Goal: Check status: Check status

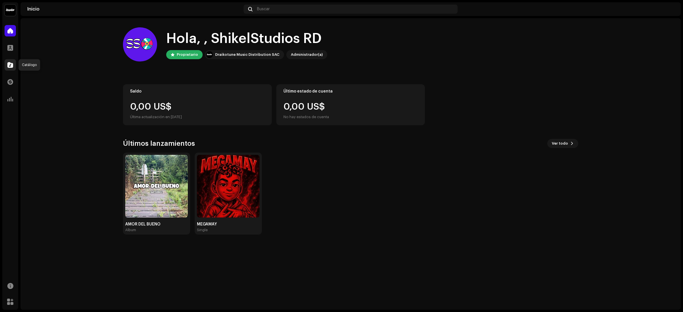
click at [8, 59] on div at bounding box center [10, 64] width 11 height 11
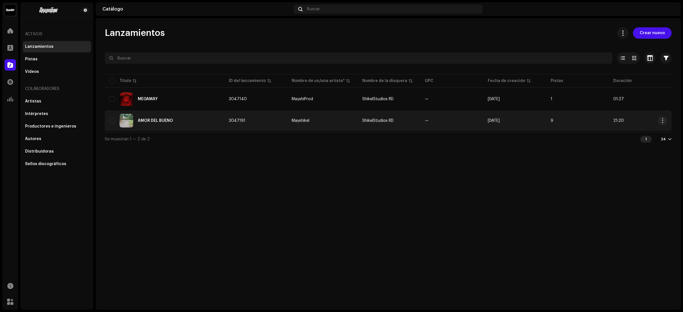
click at [208, 118] on div "AMOR DEL BUENO" at bounding box center [164, 121] width 110 height 14
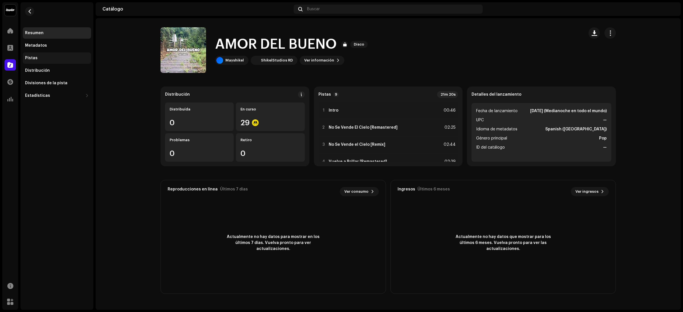
click at [63, 54] on div "Pistas" at bounding box center [57, 57] width 68 height 11
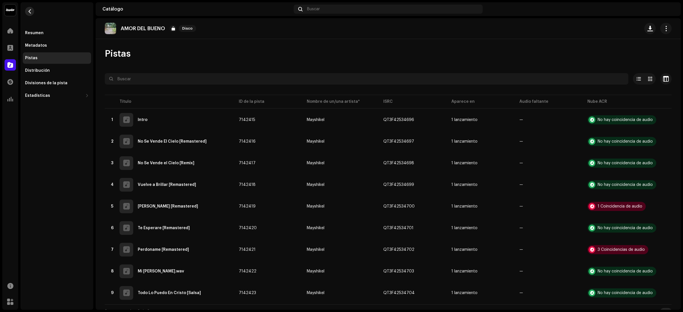
click at [30, 14] on button "button" at bounding box center [29, 11] width 9 height 9
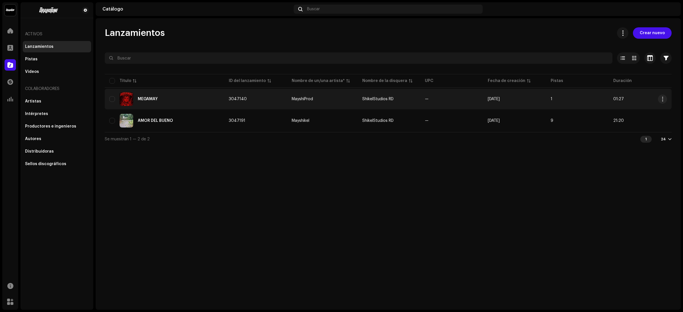
click at [138, 104] on div "MEGAMAY" at bounding box center [164, 99] width 110 height 14
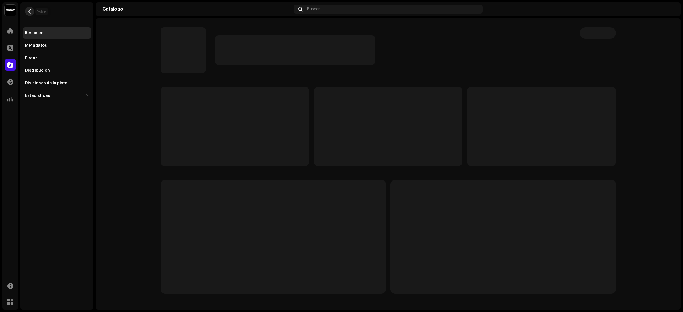
click at [32, 11] on span "button" at bounding box center [30, 11] width 4 height 5
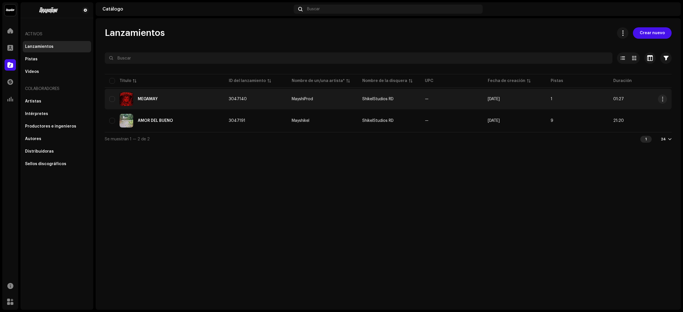
click at [212, 98] on div "MEGAMAY" at bounding box center [164, 99] width 110 height 14
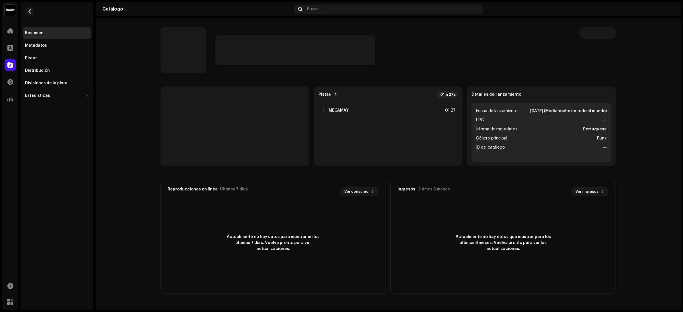
click at [212, 98] on p-skeleton at bounding box center [234, 126] width 149 height 80
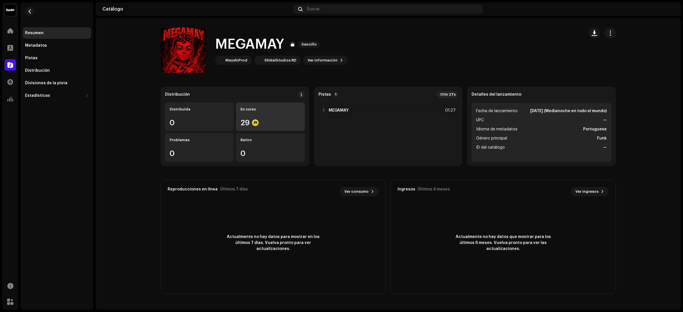
click at [242, 110] on div "En curso" at bounding box center [269, 109] width 59 height 5
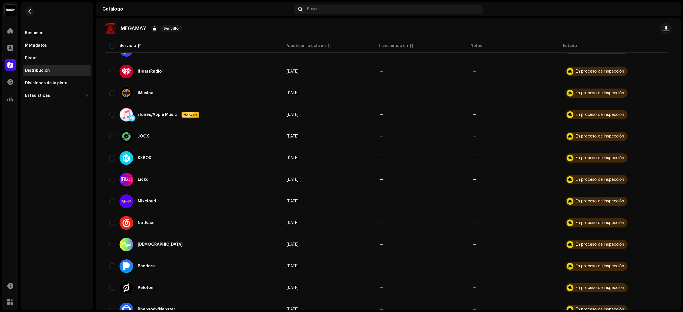
scroll to position [341, 0]
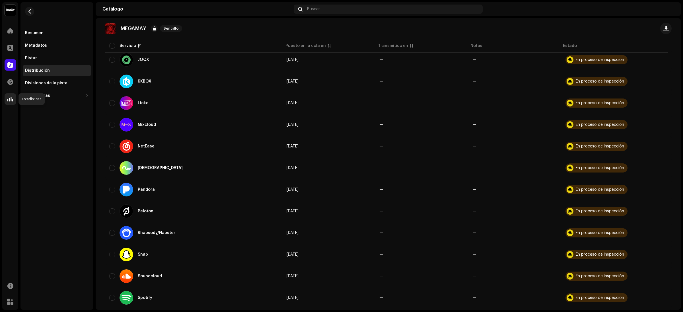
click at [11, 97] on span at bounding box center [10, 99] width 6 height 5
